Goal: Task Accomplishment & Management: Manage account settings

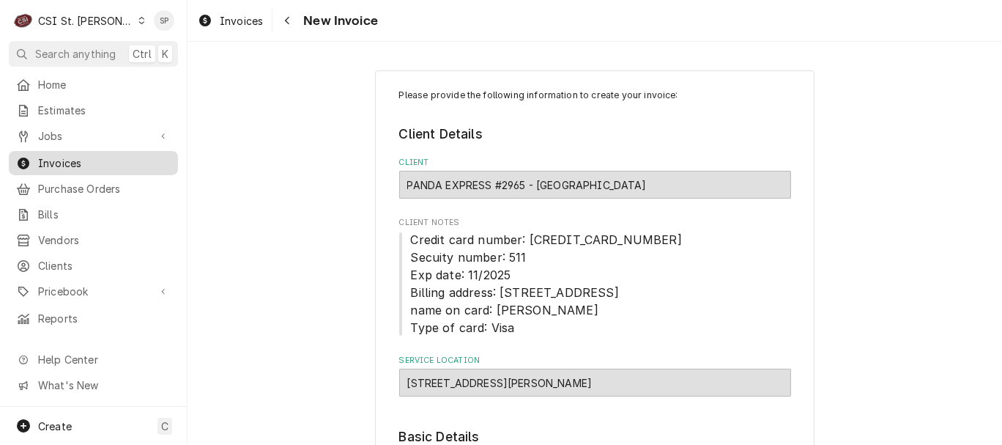
click at [59, 156] on span "Invoices" at bounding box center [104, 162] width 133 height 15
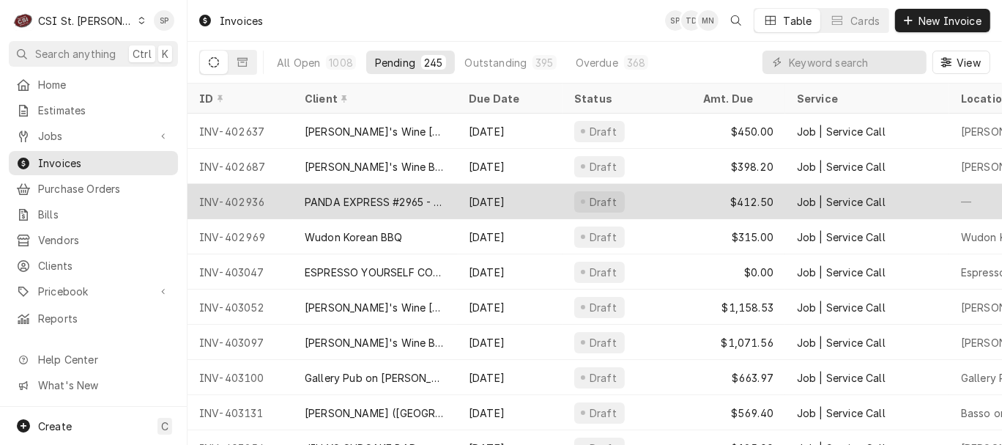
click at [246, 193] on div "INV-402936" at bounding box center [240, 201] width 105 height 35
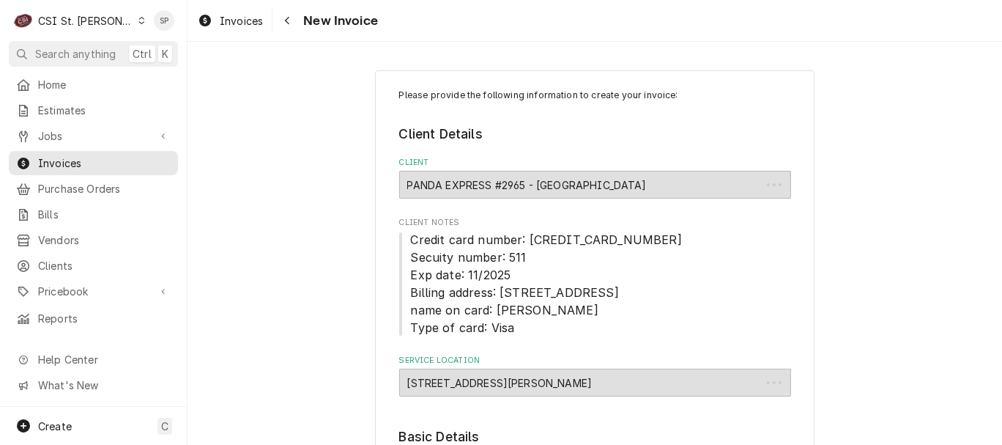
type textarea "x"
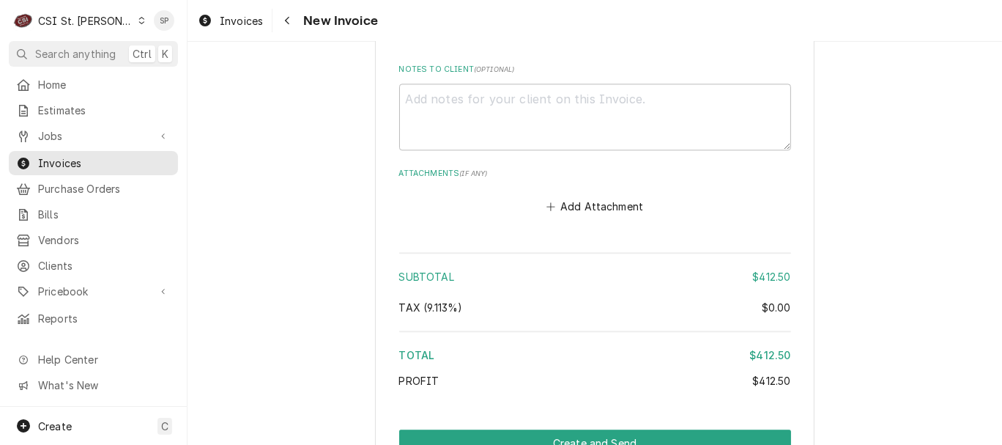
scroll to position [2784, 0]
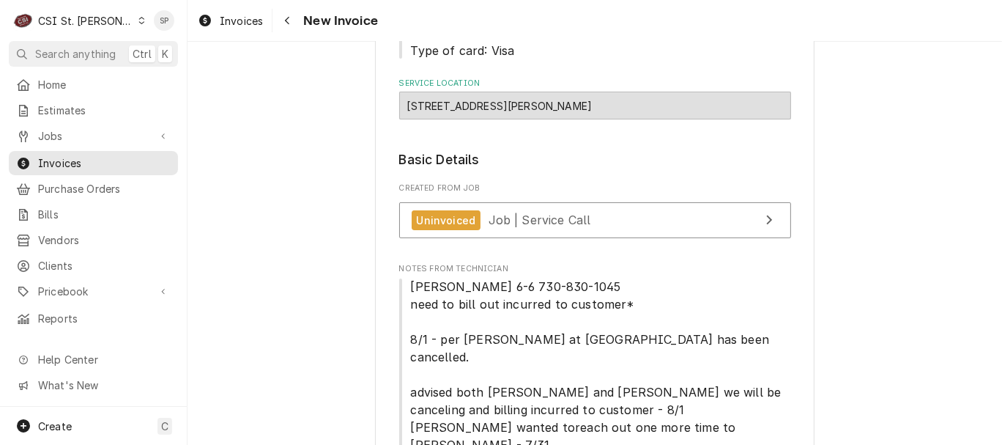
scroll to position [266, 0]
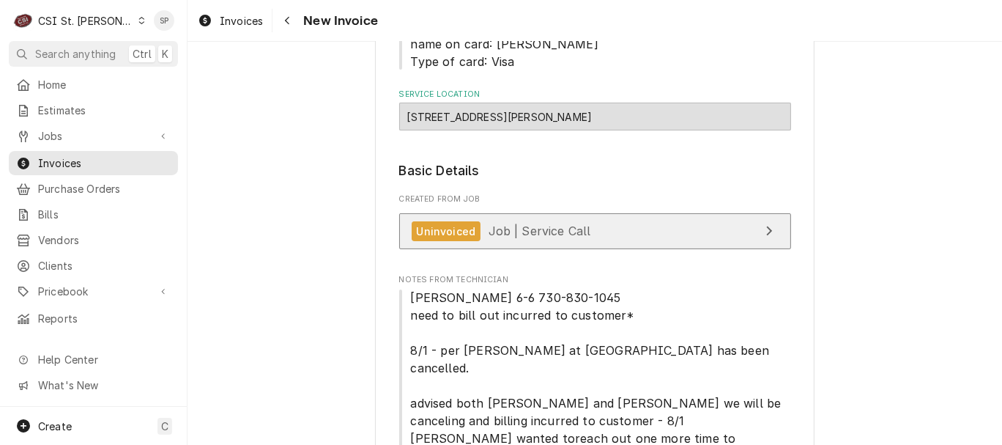
click at [579, 223] on span "Job | Service Call" at bounding box center [540, 230] width 103 height 15
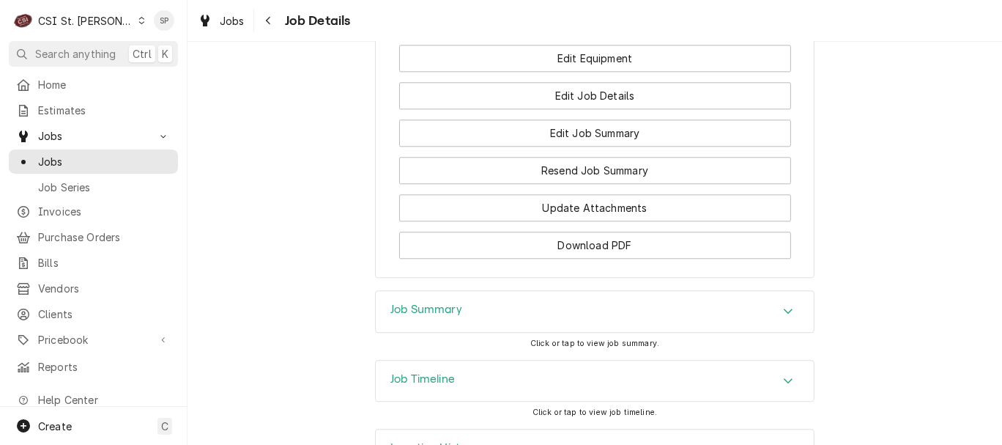
scroll to position [2817, 0]
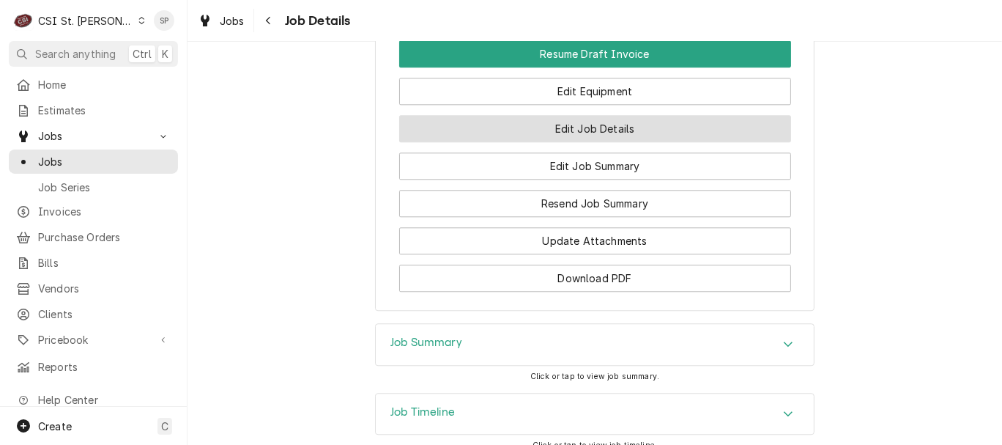
click at [634, 115] on button "Edit Job Details" at bounding box center [595, 128] width 392 height 27
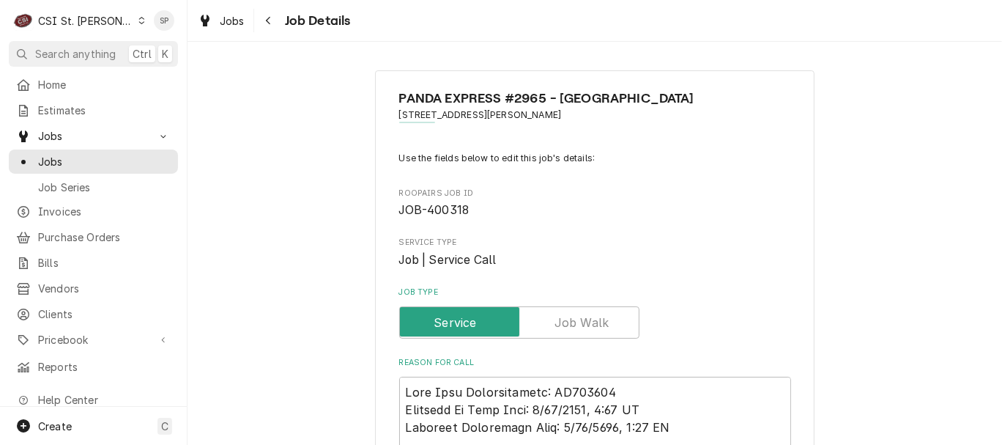
type textarea "x"
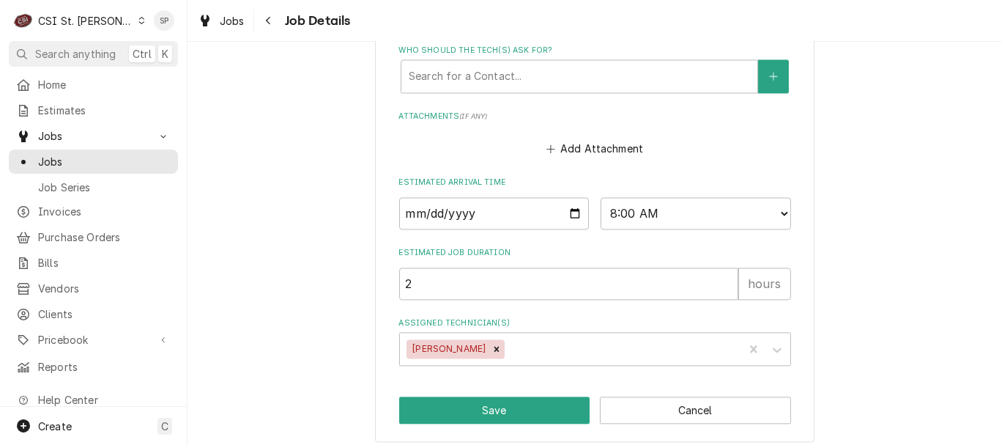
scroll to position [2246, 0]
